Goal: Find specific page/section: Find specific page/section

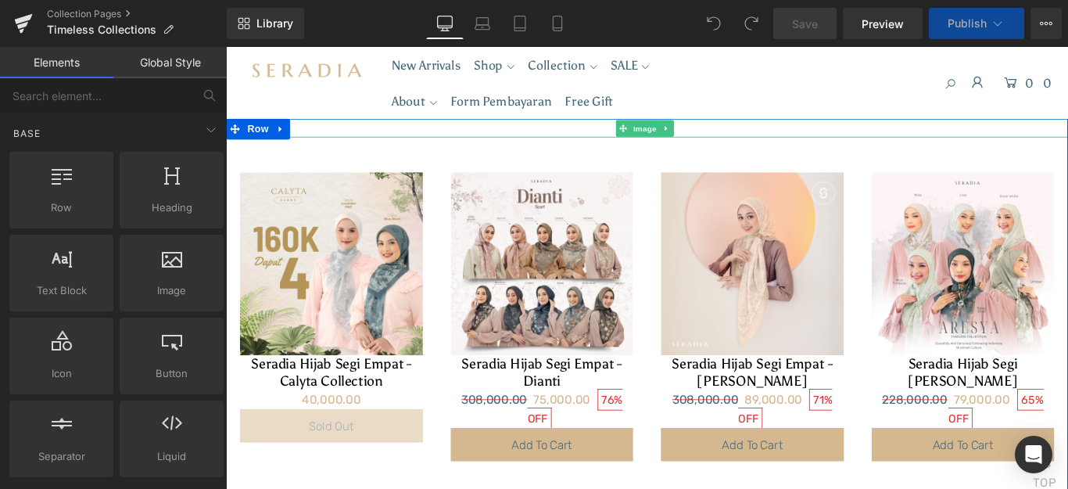
scroll to position [313, 0]
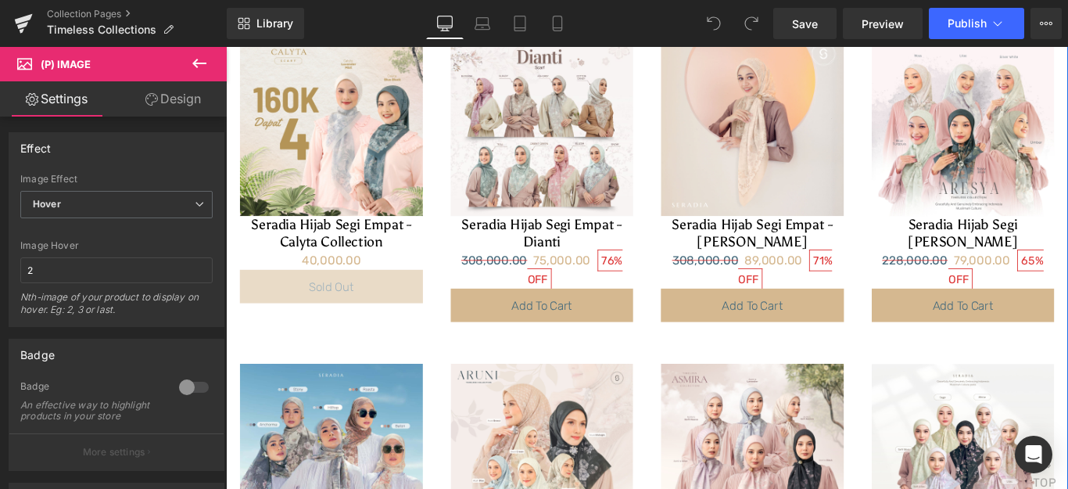
scroll to position [0, 0]
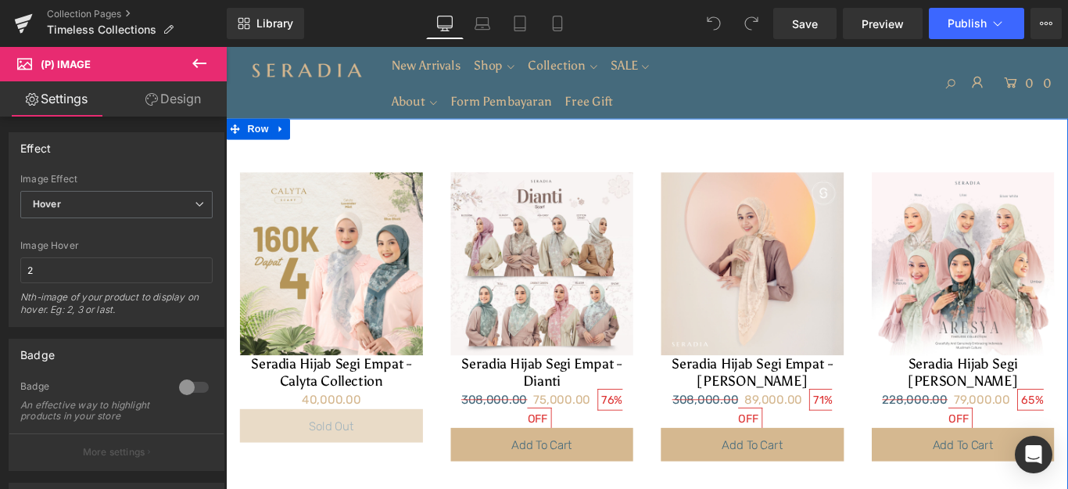
click at [699, 149] on img at bounding box center [699, 149] width 0 height 0
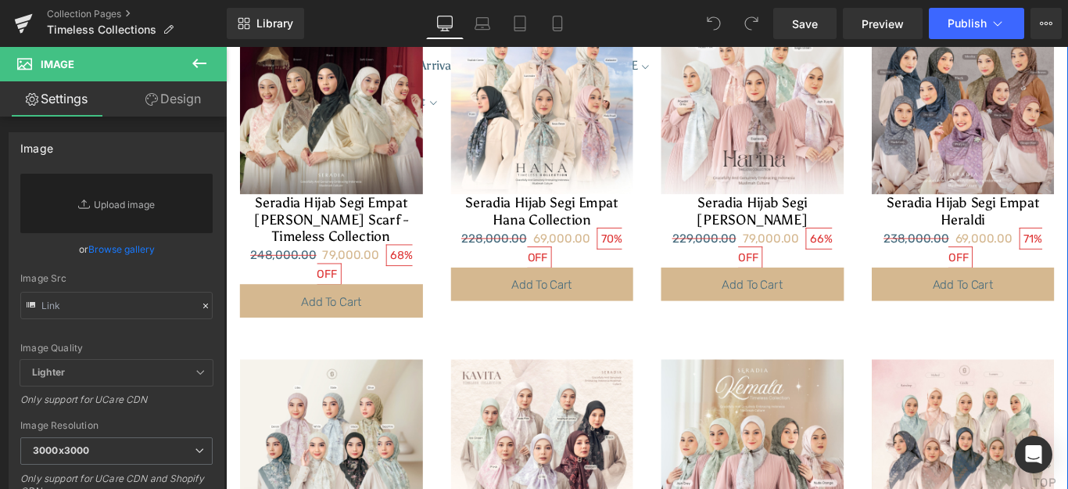
scroll to position [1251, 0]
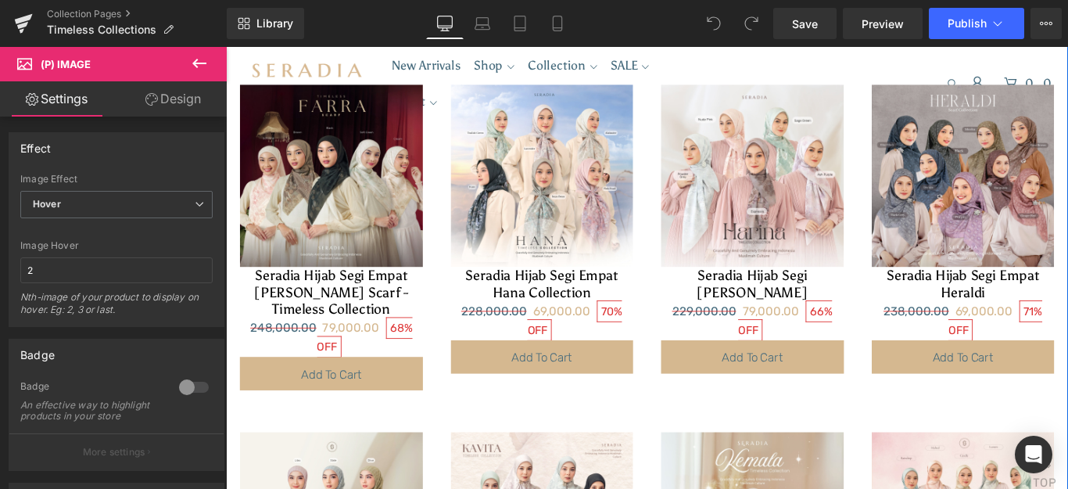
scroll to position [1016, 0]
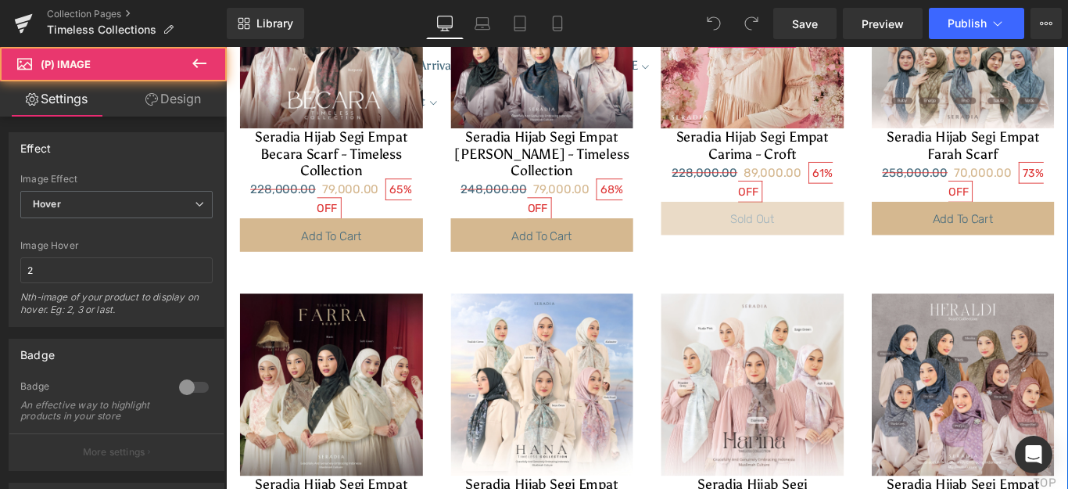
click at [806, 138] on img at bounding box center [817, 36] width 206 height 206
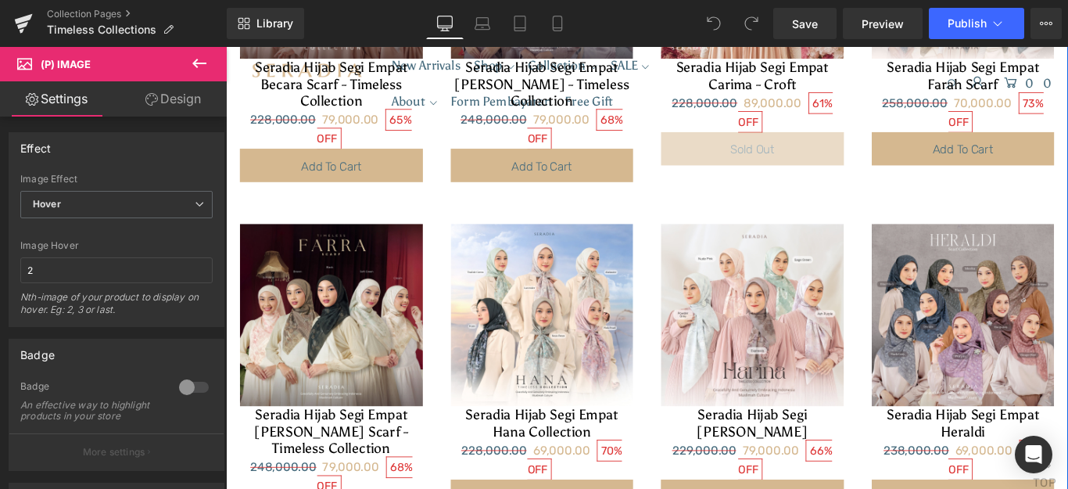
click at [793, 99] on div "Seradia Hijab Segi Empat Carima - Croft (P) Title" at bounding box center [817, 79] width 206 height 39
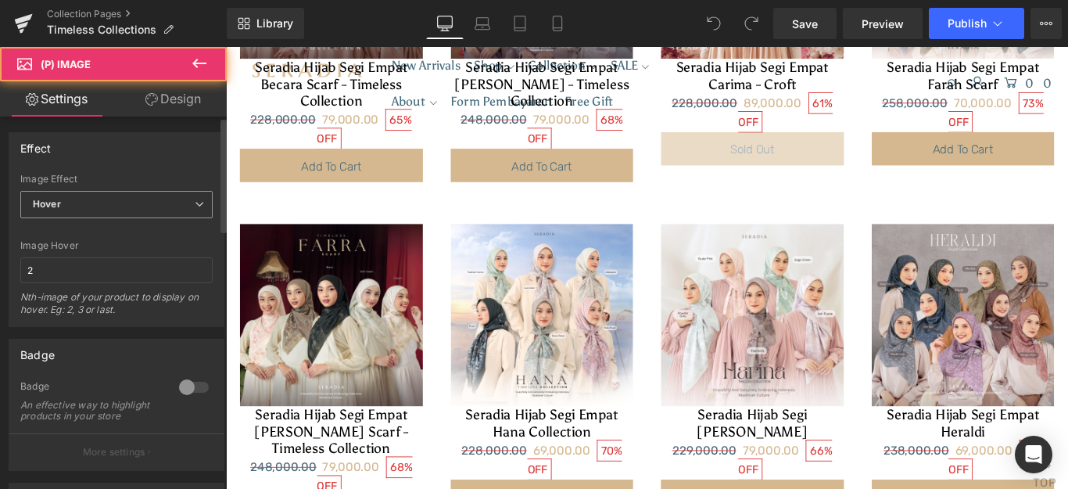
click at [67, 208] on span "Hover" at bounding box center [116, 204] width 192 height 27
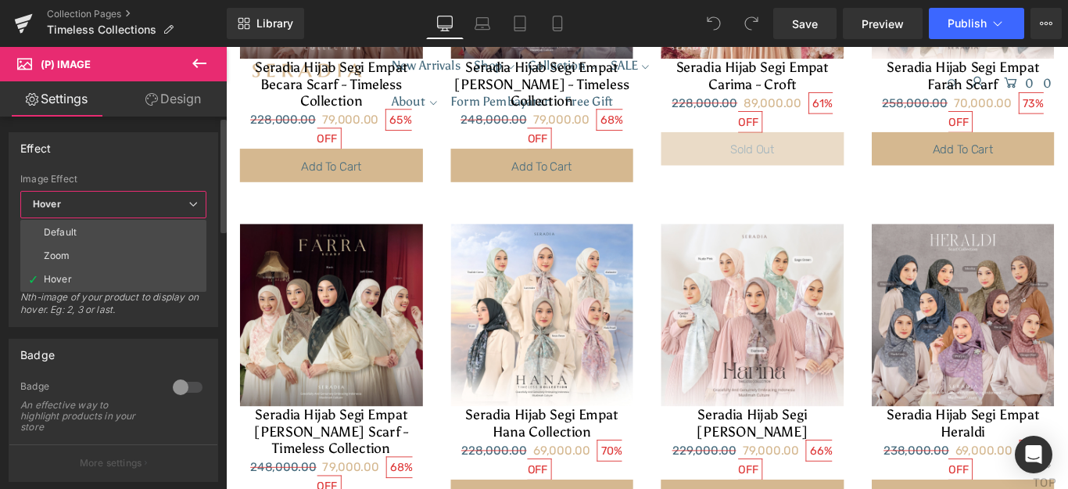
click at [67, 208] on span "Hover" at bounding box center [113, 204] width 186 height 27
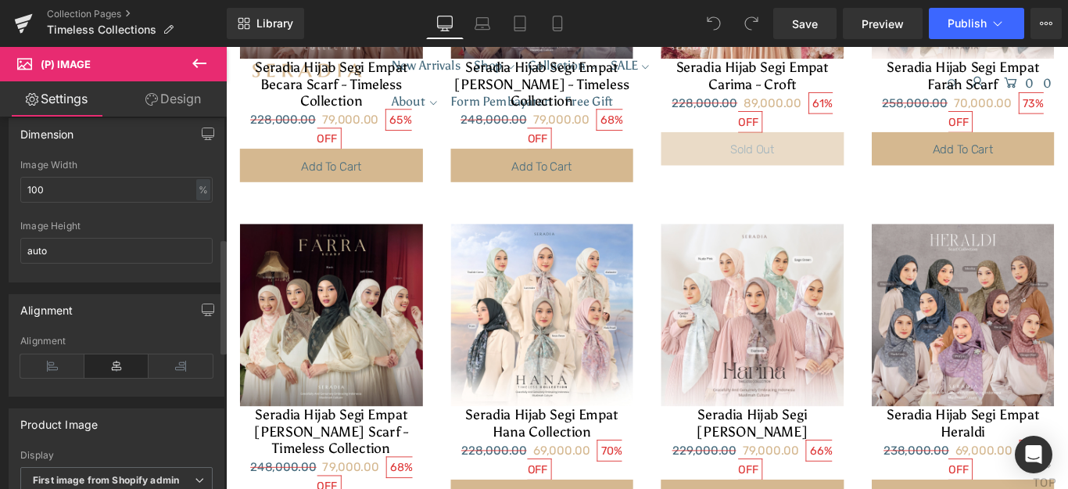
scroll to position [391, 0]
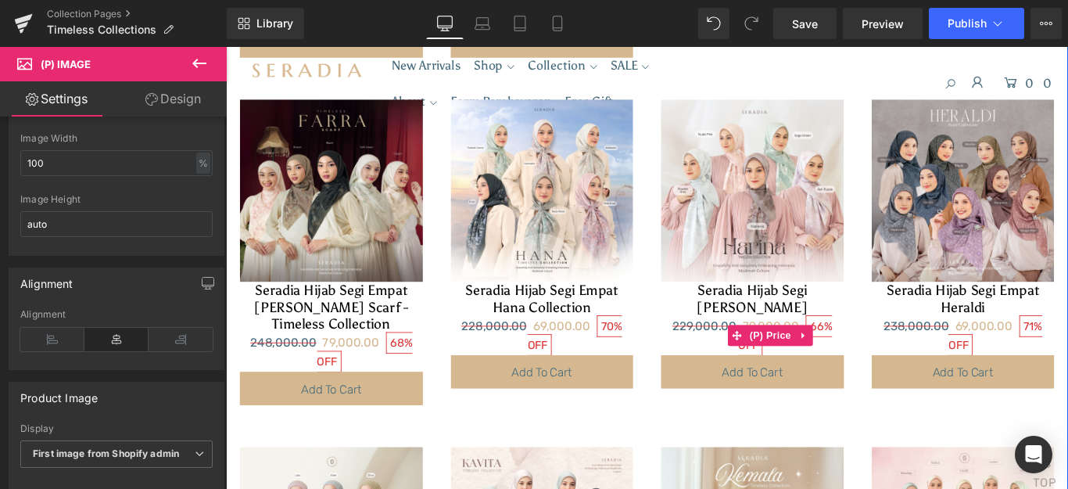
scroll to position [1173, 0]
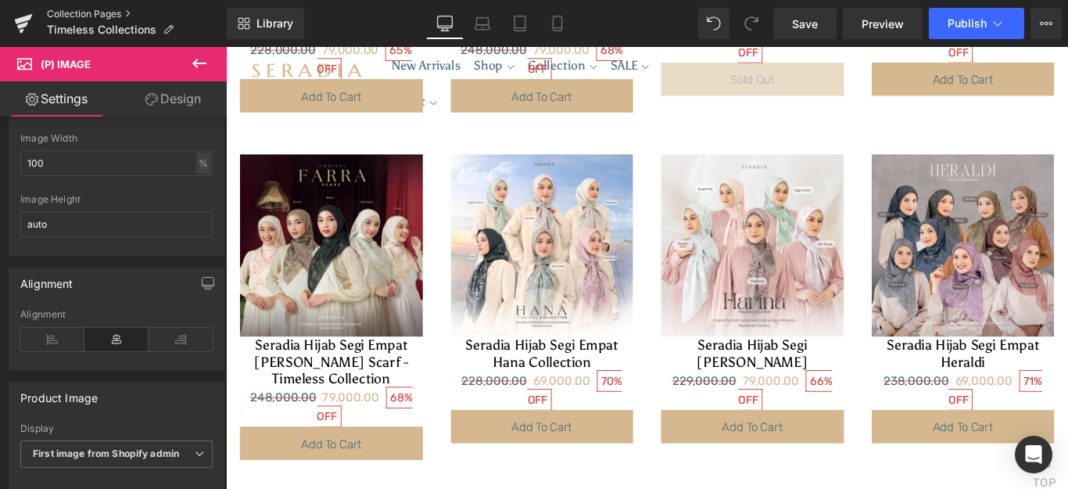
click at [64, 13] on link "Collection Pages" at bounding box center [137, 14] width 180 height 13
